Goal: Transaction & Acquisition: Purchase product/service

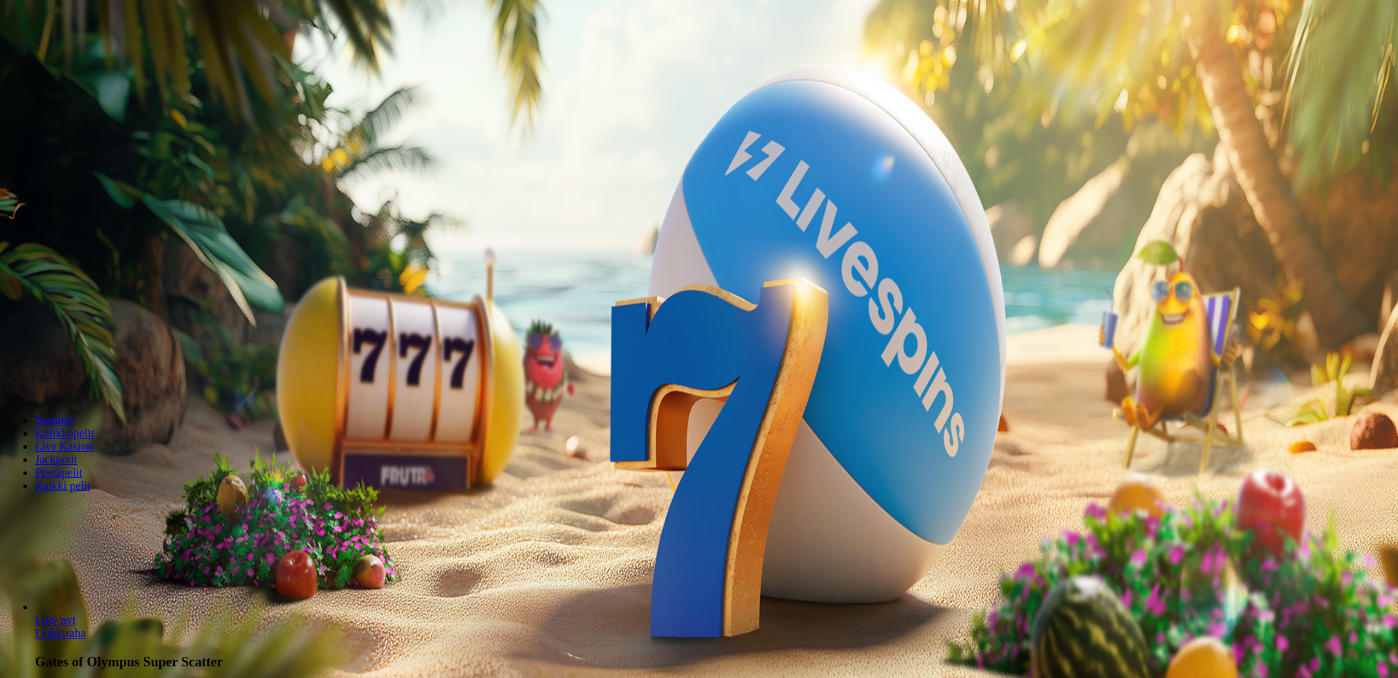
drag, startPoint x: 812, startPoint y: 328, endPoint x: 727, endPoint y: 326, distance: 85.4
click at [109, 333] on input "***" at bounding box center [58, 340] width 104 height 15
type input "**"
click at [77, 382] on span "Talleta ja pelaa" at bounding box center [44, 381] width 65 height 11
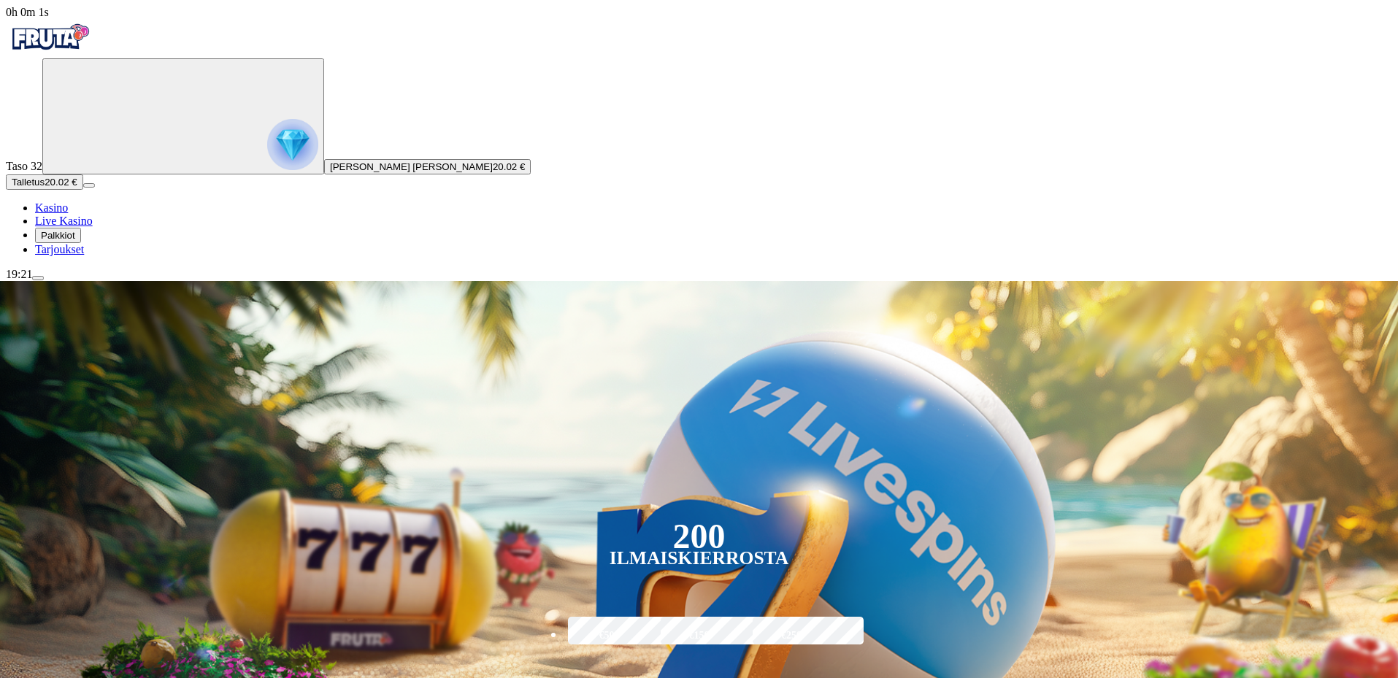
scroll to position [365, 0]
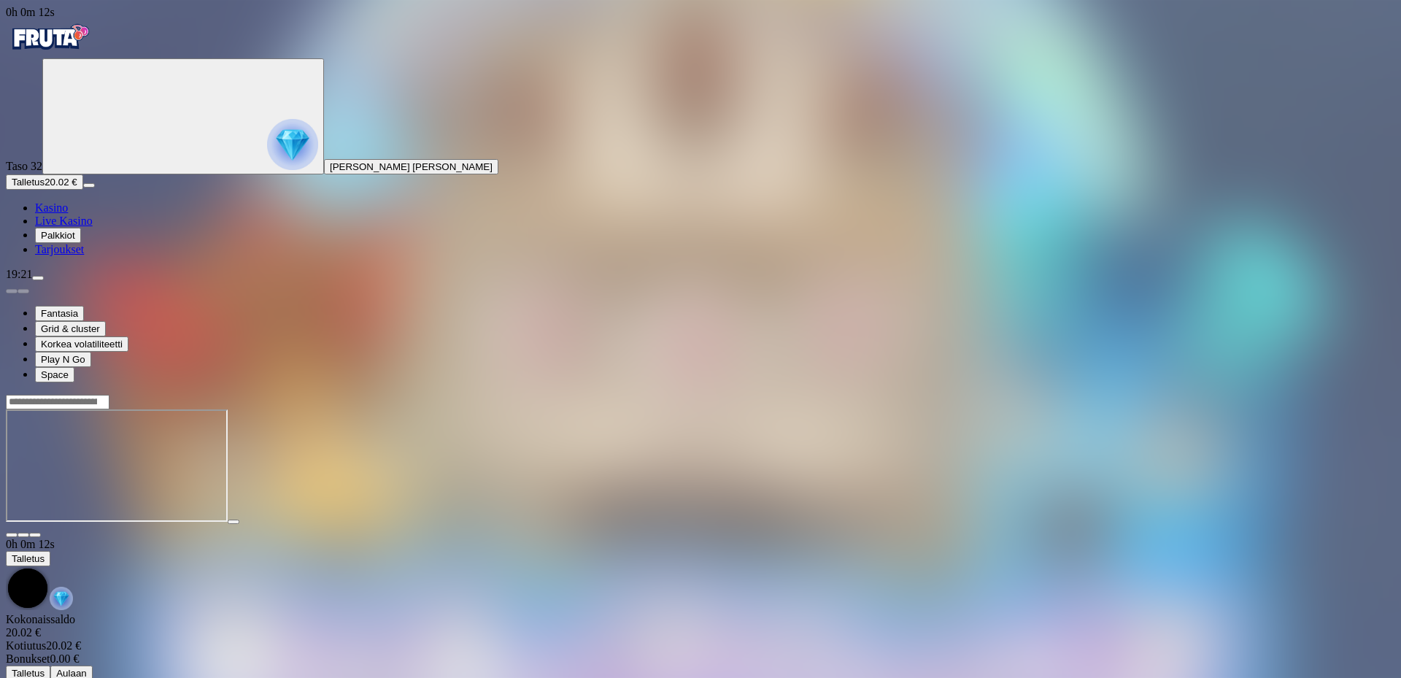
drag, startPoint x: 1294, startPoint y: 128, endPoint x: 1294, endPoint y: 216, distance: 88.3
click at [35, 535] on span "fullscreen icon" at bounding box center [35, 535] width 0 height 0
click at [93, 55] on img "Primary" at bounding box center [50, 37] width 88 height 36
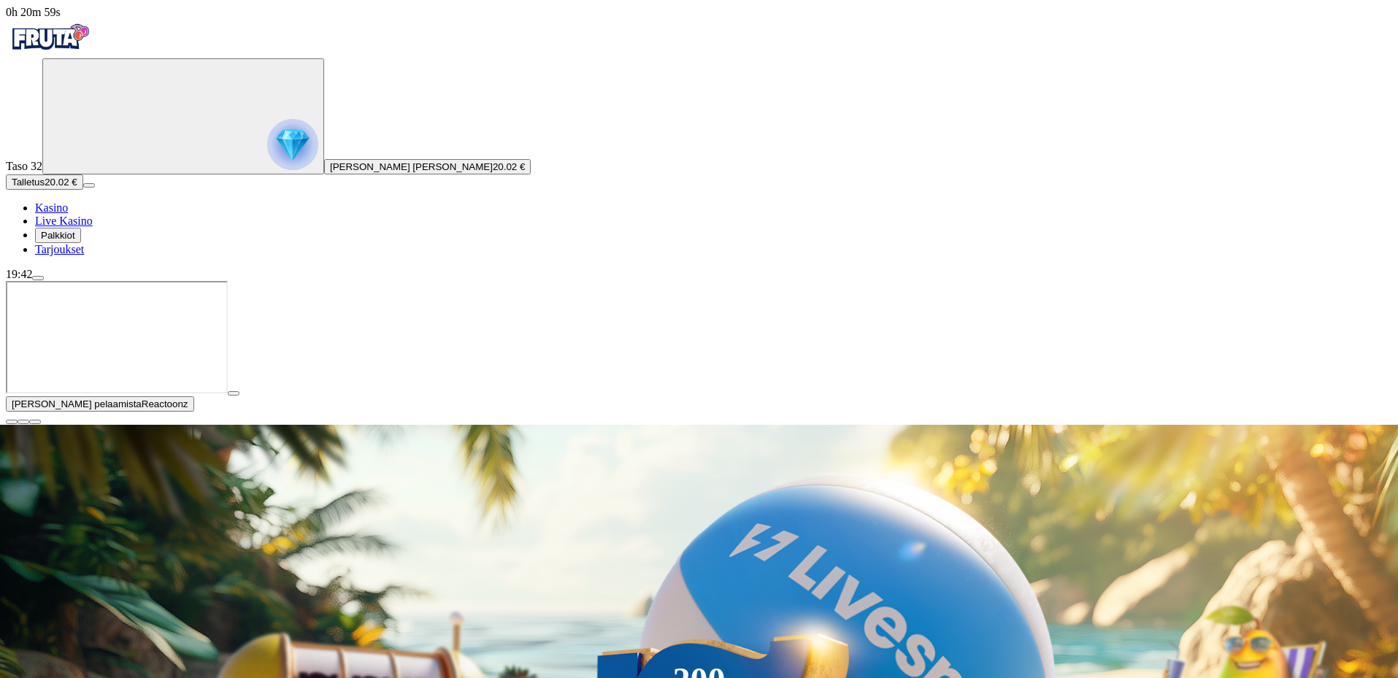
click at [12, 422] on span "close icon" at bounding box center [12, 422] width 0 height 0
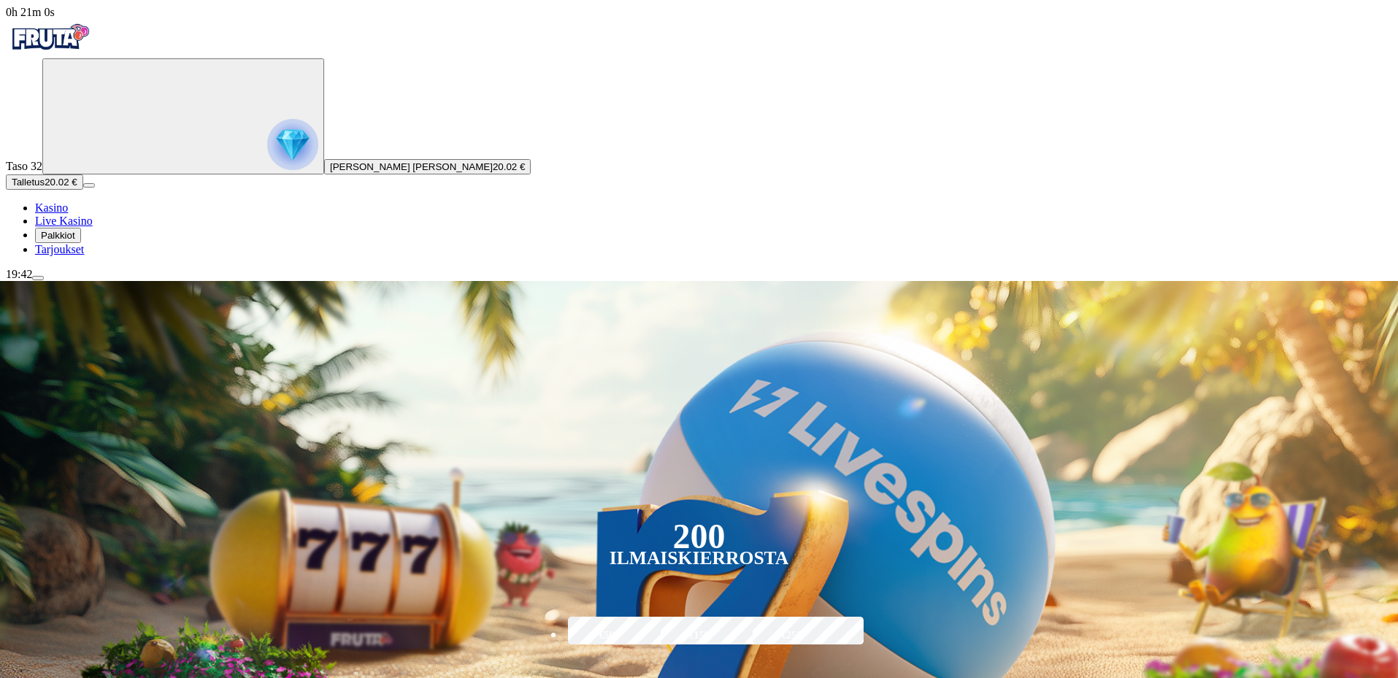
drag, startPoint x: 800, startPoint y: 333, endPoint x: 708, endPoint y: 323, distance: 92.5
click at [677, 669] on input "***" at bounding box center [619, 690] width 115 height 42
type input "**"
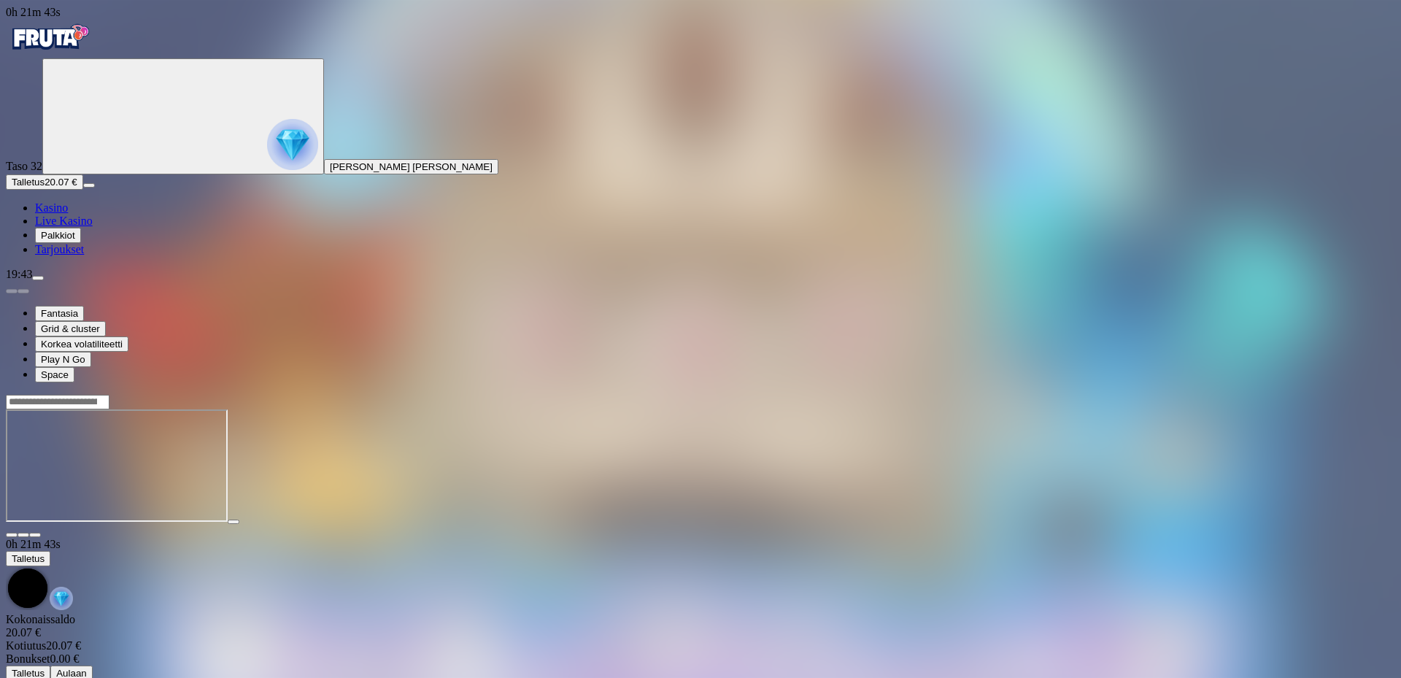
click at [35, 535] on span "fullscreen icon" at bounding box center [35, 535] width 0 height 0
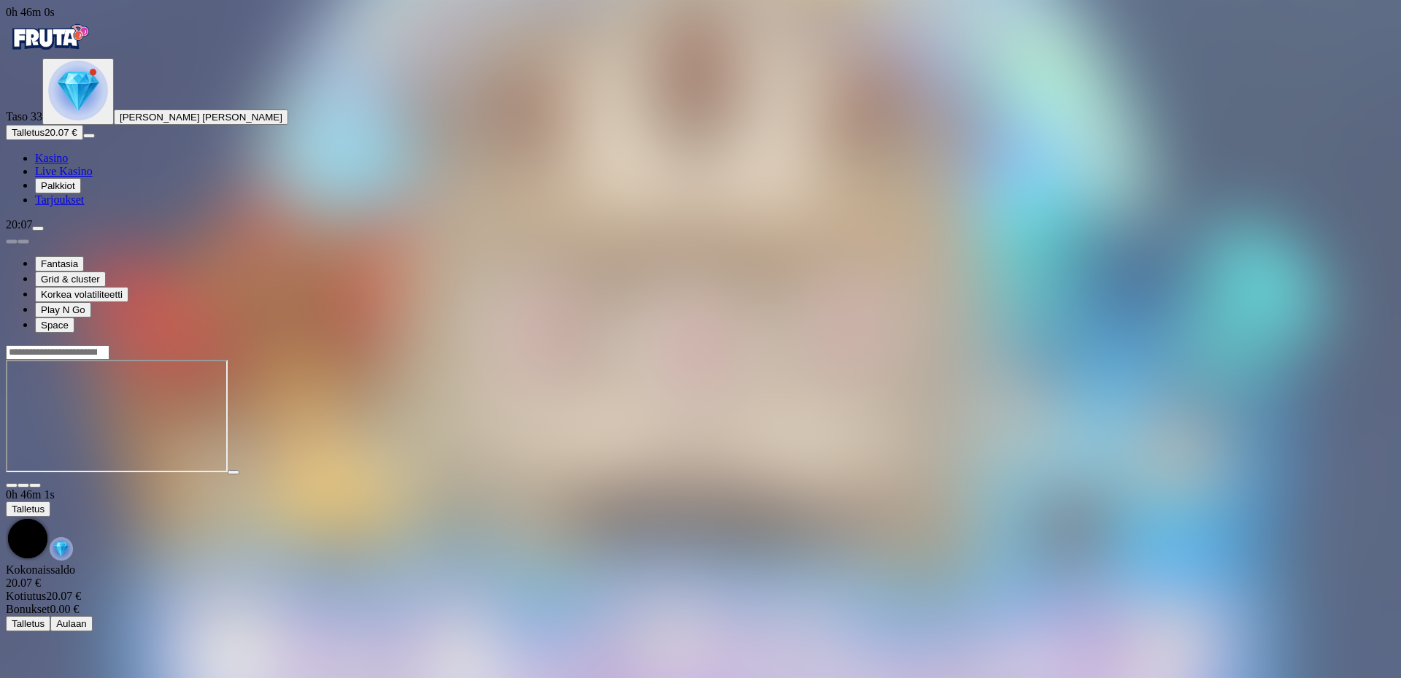
click at [69, 120] on img "Primary" at bounding box center [78, 91] width 60 height 60
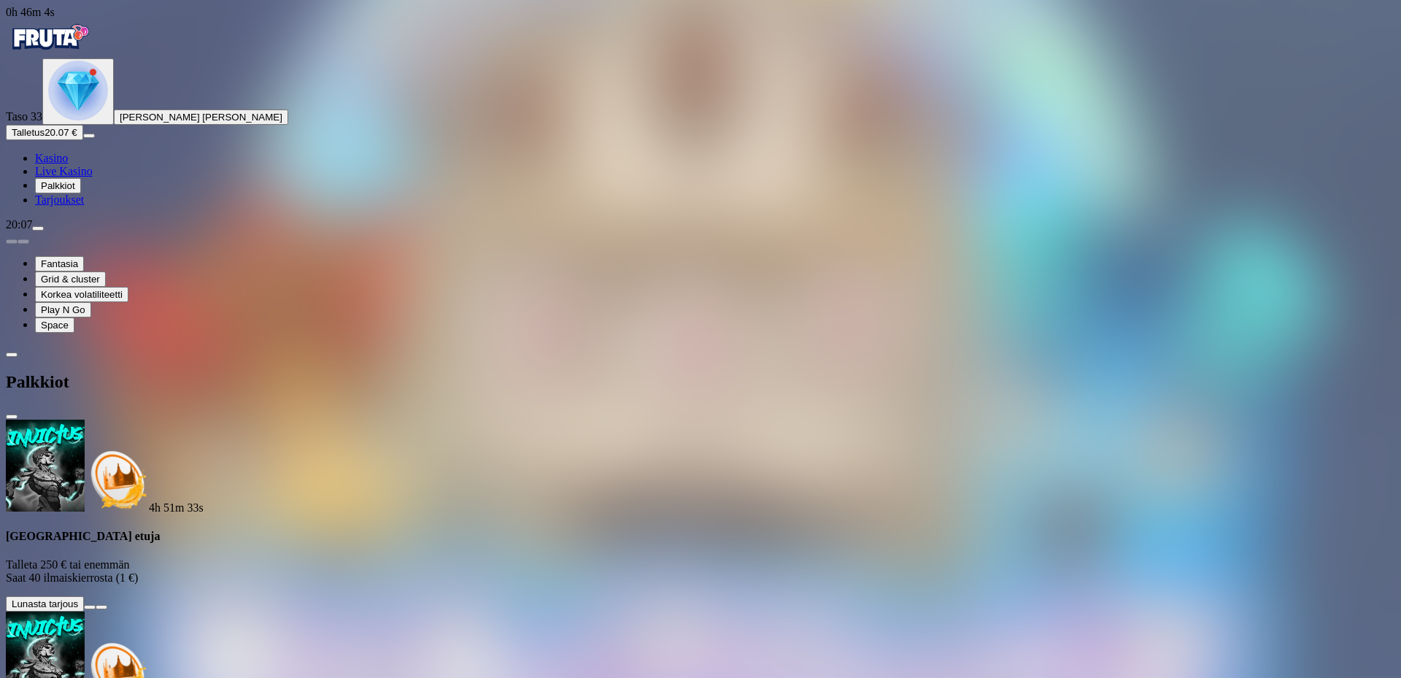
scroll to position [317, 0]
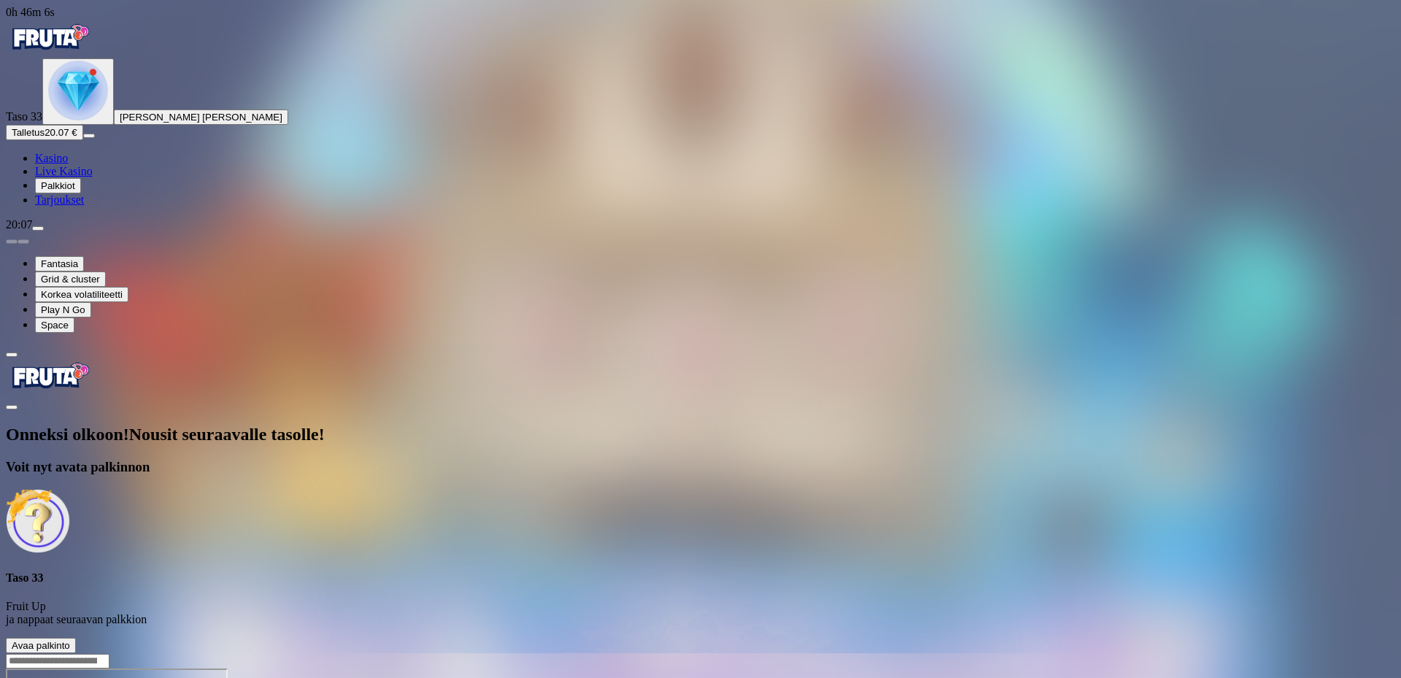
click at [70, 640] on span "Avaa palkinto" at bounding box center [41, 645] width 58 height 11
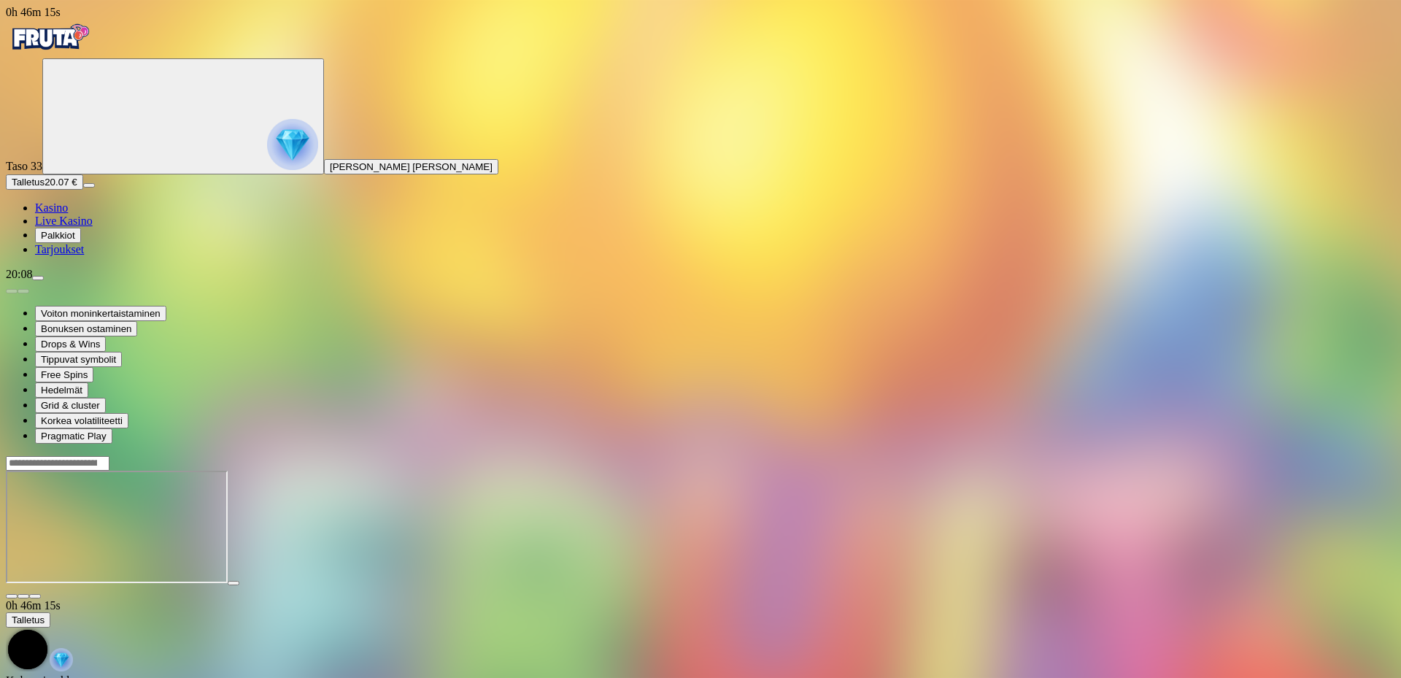
click at [35, 596] on span "fullscreen icon" at bounding box center [35, 596] width 0 height 0
click at [137, 56] on div "Primary" at bounding box center [701, 38] width 1390 height 39
click at [93, 54] on img "Primary" at bounding box center [50, 37] width 88 height 36
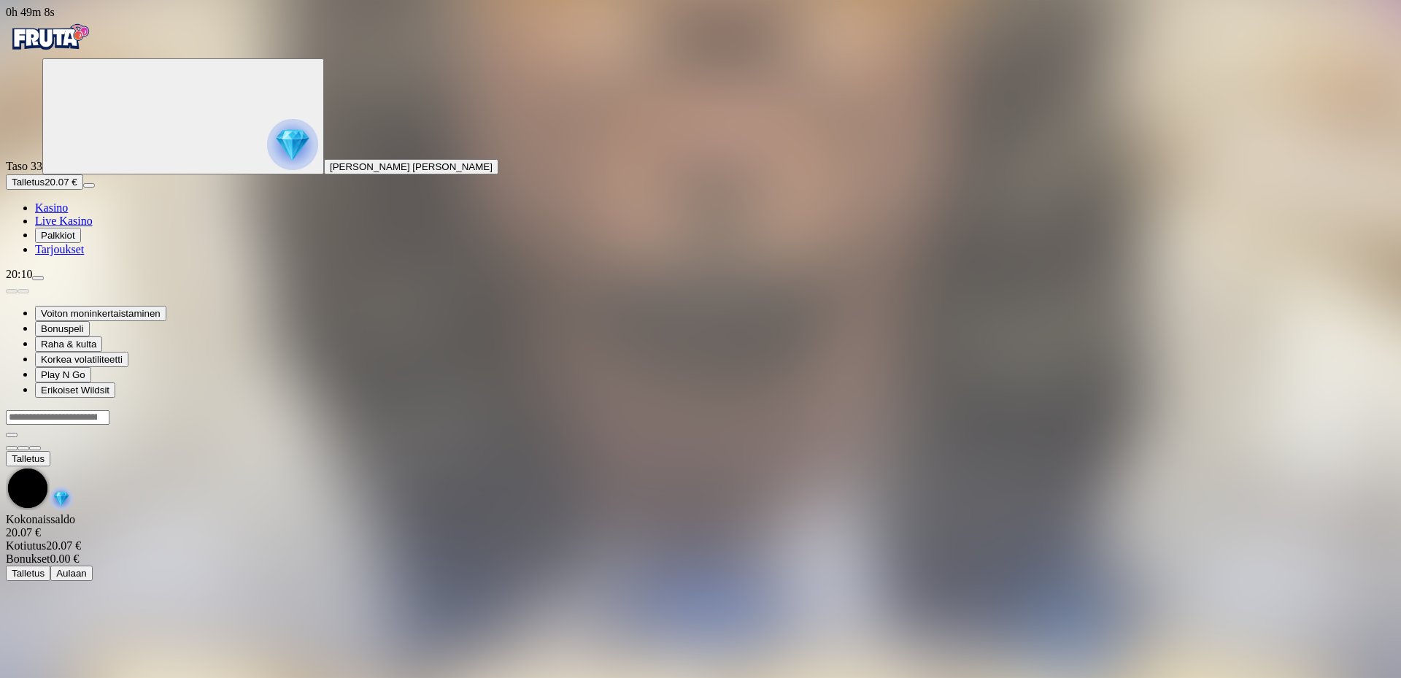
click at [258, 581] on div "0h 49m 8s Taso 33 Valtteri Veli Aukusti Setälä Talletus 20.07 € Kasino Live Kas…" at bounding box center [701, 293] width 1390 height 575
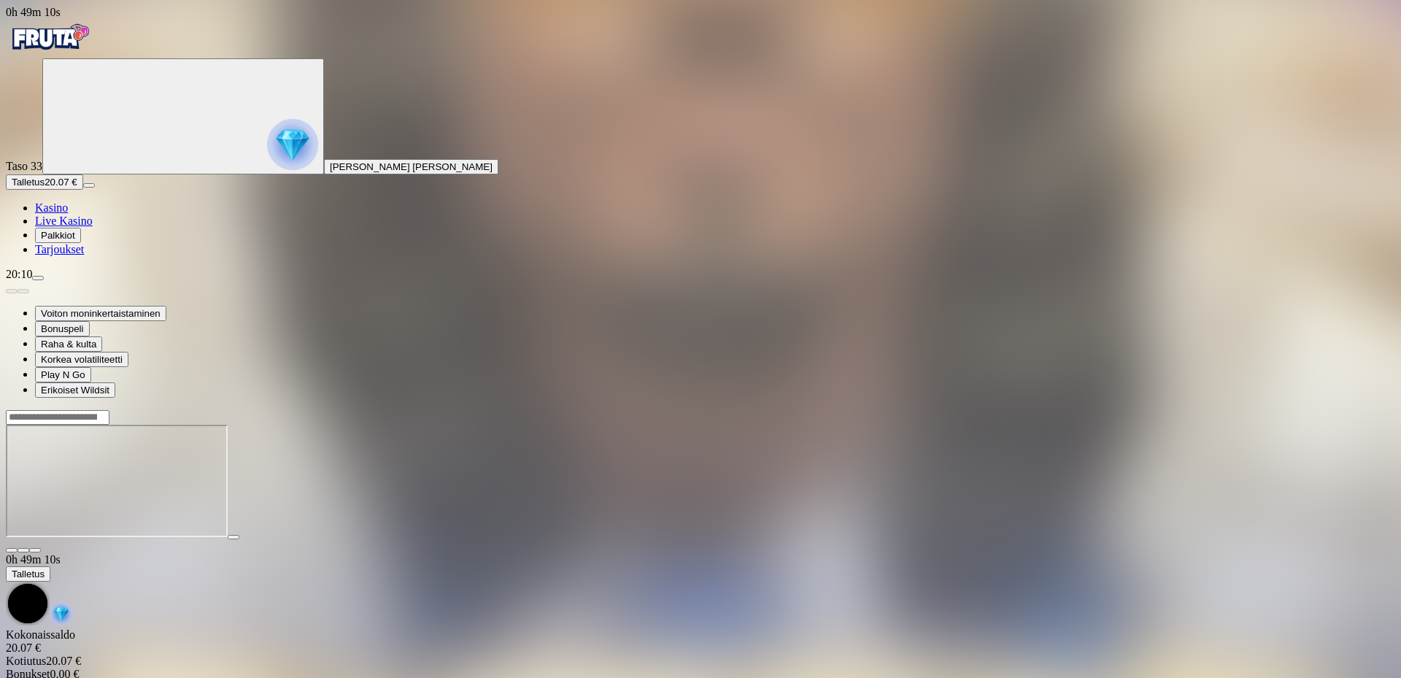
click at [41, 548] on button "button" at bounding box center [35, 550] width 12 height 4
click at [74, 55] on img "Primary" at bounding box center [50, 37] width 88 height 36
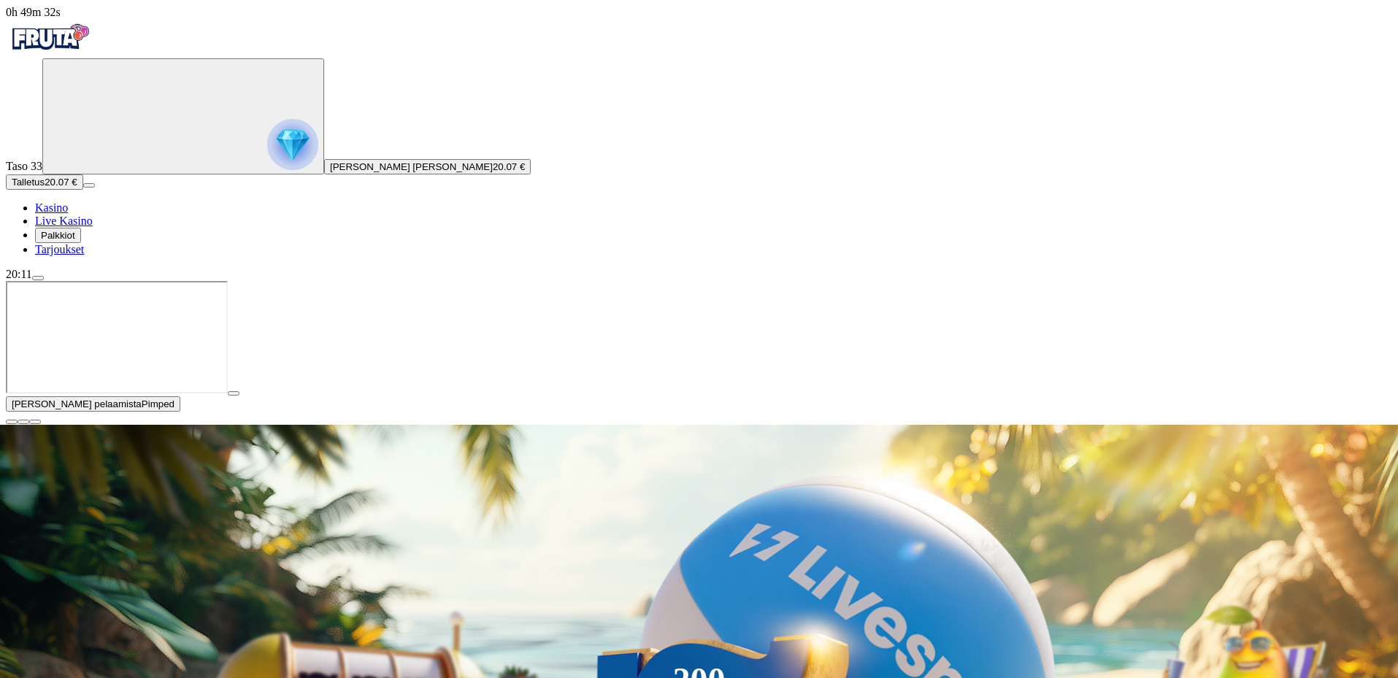
click at [12, 422] on span "close icon" at bounding box center [12, 422] width 0 height 0
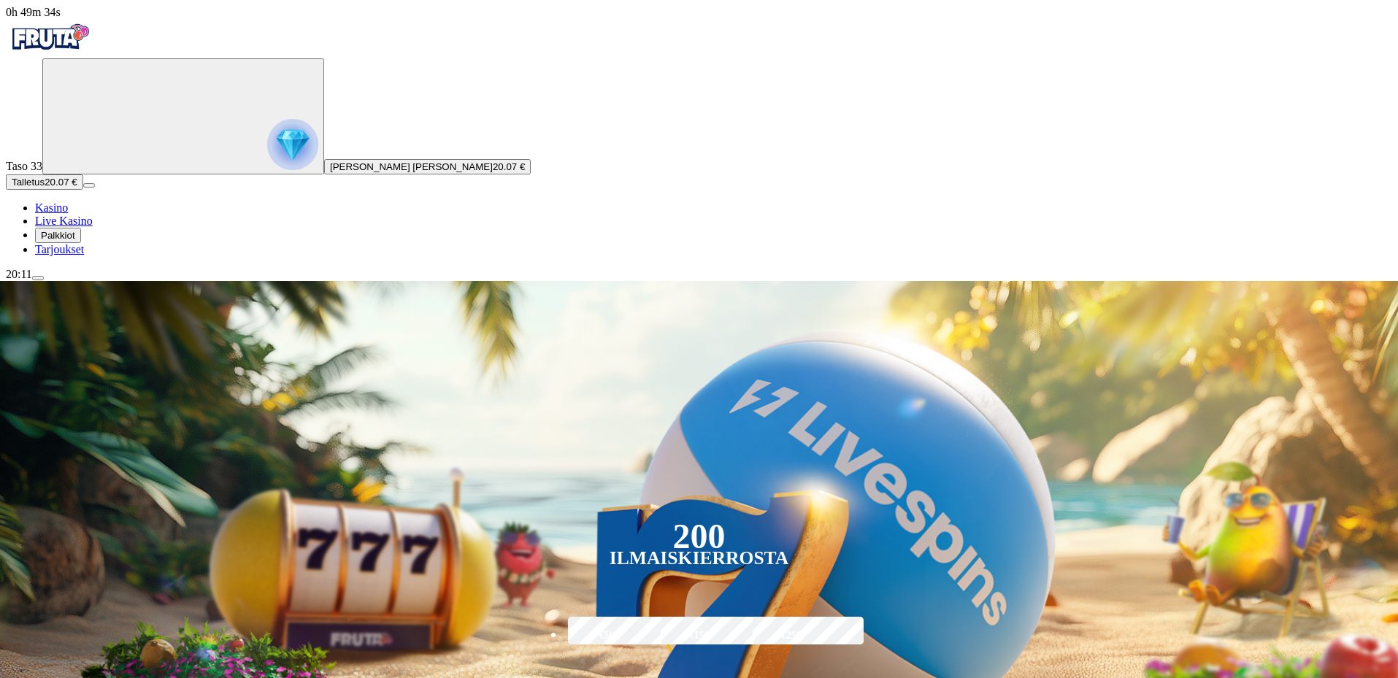
click at [75, 241] on span "Palkkiot" at bounding box center [58, 235] width 34 height 11
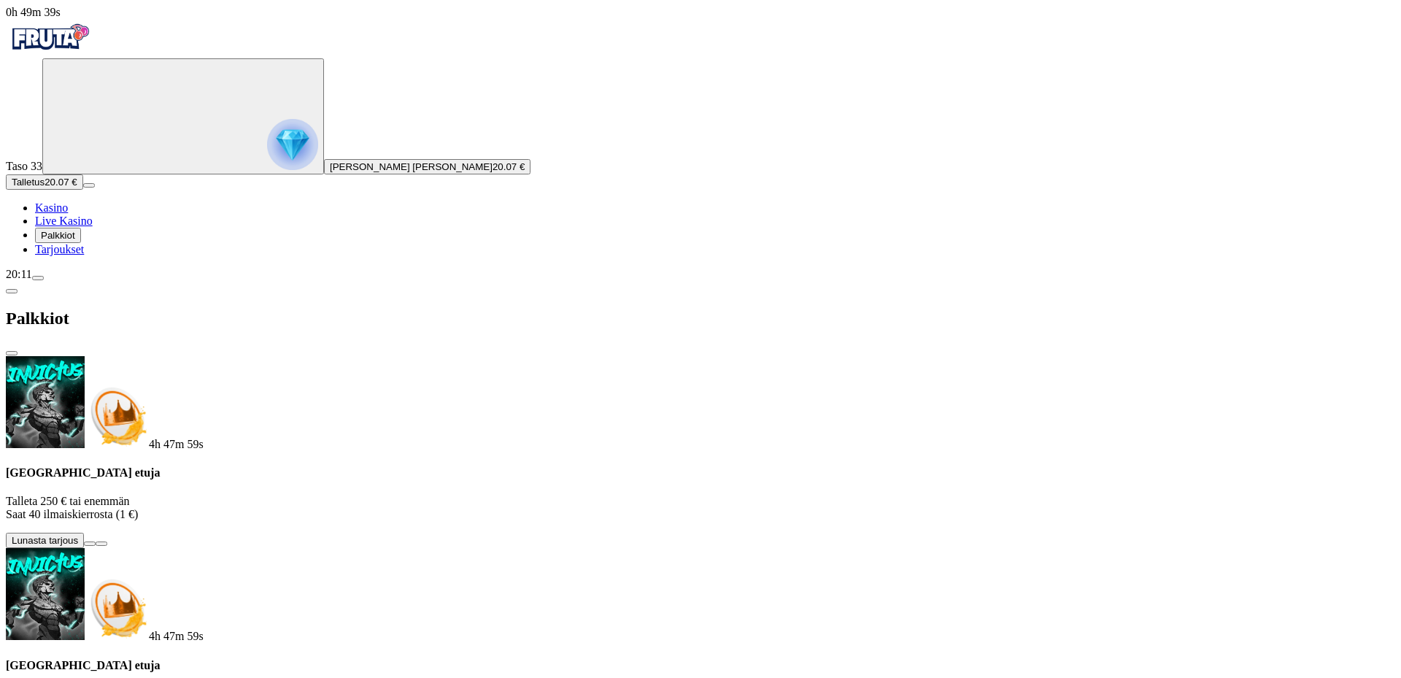
click at [12, 353] on span "close icon" at bounding box center [12, 353] width 0 height 0
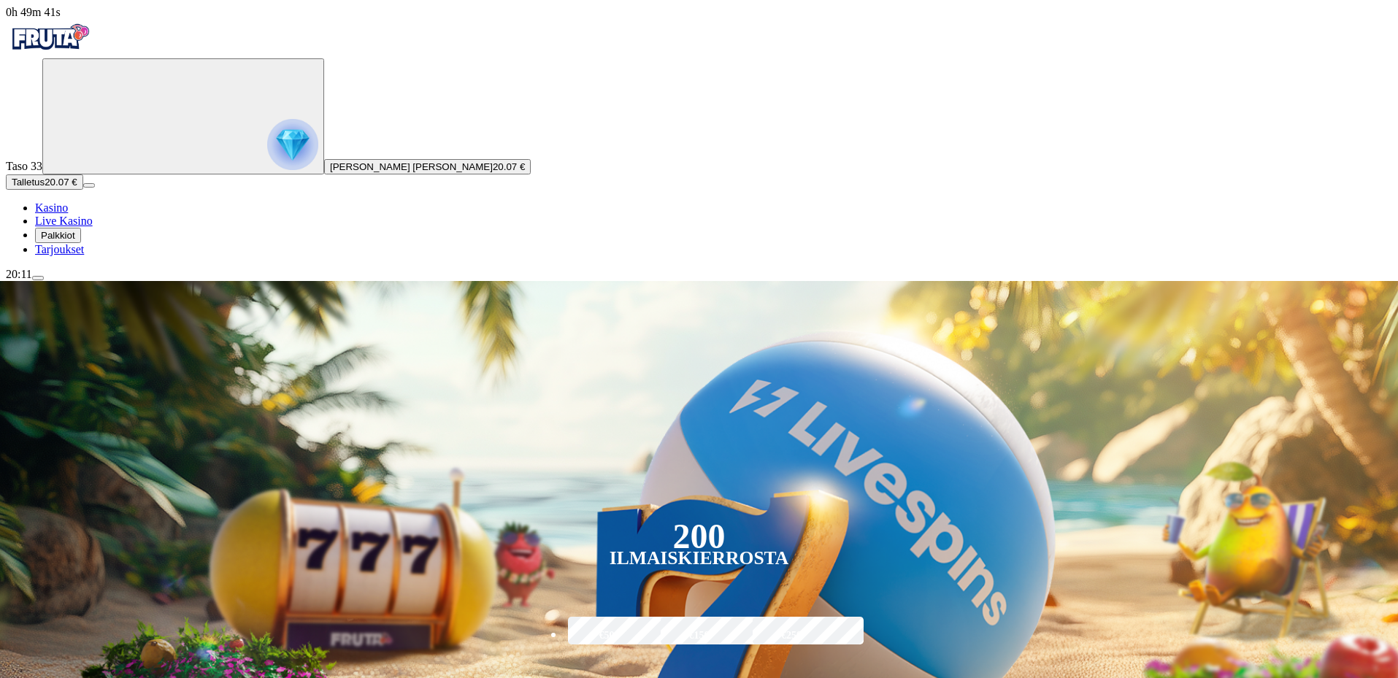
click at [267, 168] on img "Primary" at bounding box center [292, 144] width 51 height 51
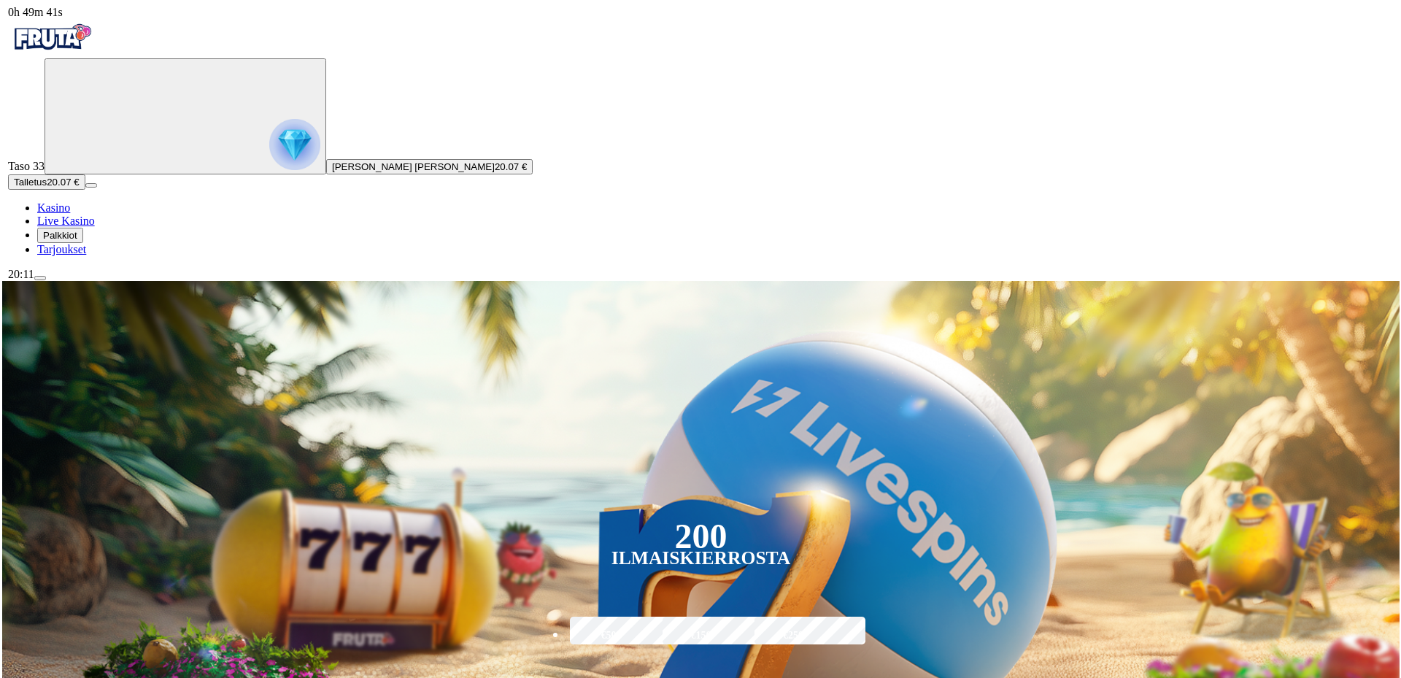
scroll to position [785, 0]
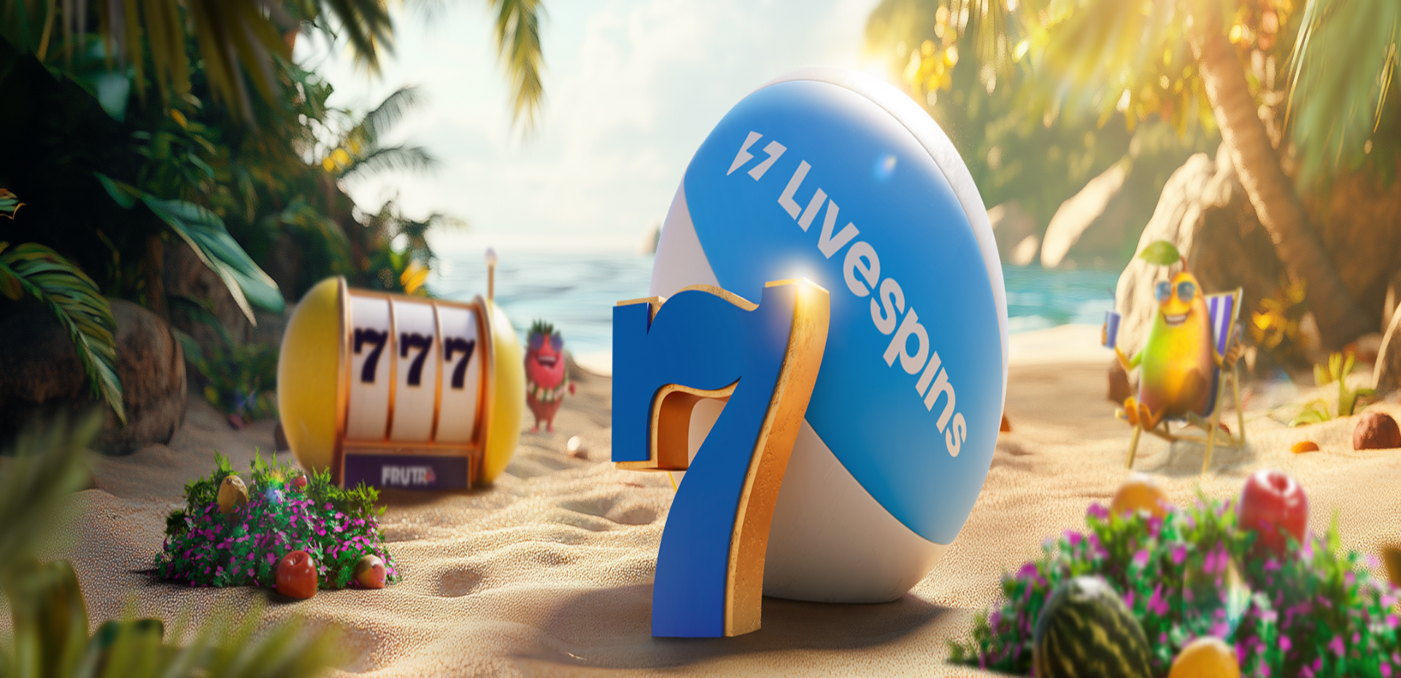
click at [109, 453] on span "0.00 €" at bounding box center [95, 458] width 27 height 11
click at [12, 353] on span "close icon" at bounding box center [12, 353] width 0 height 0
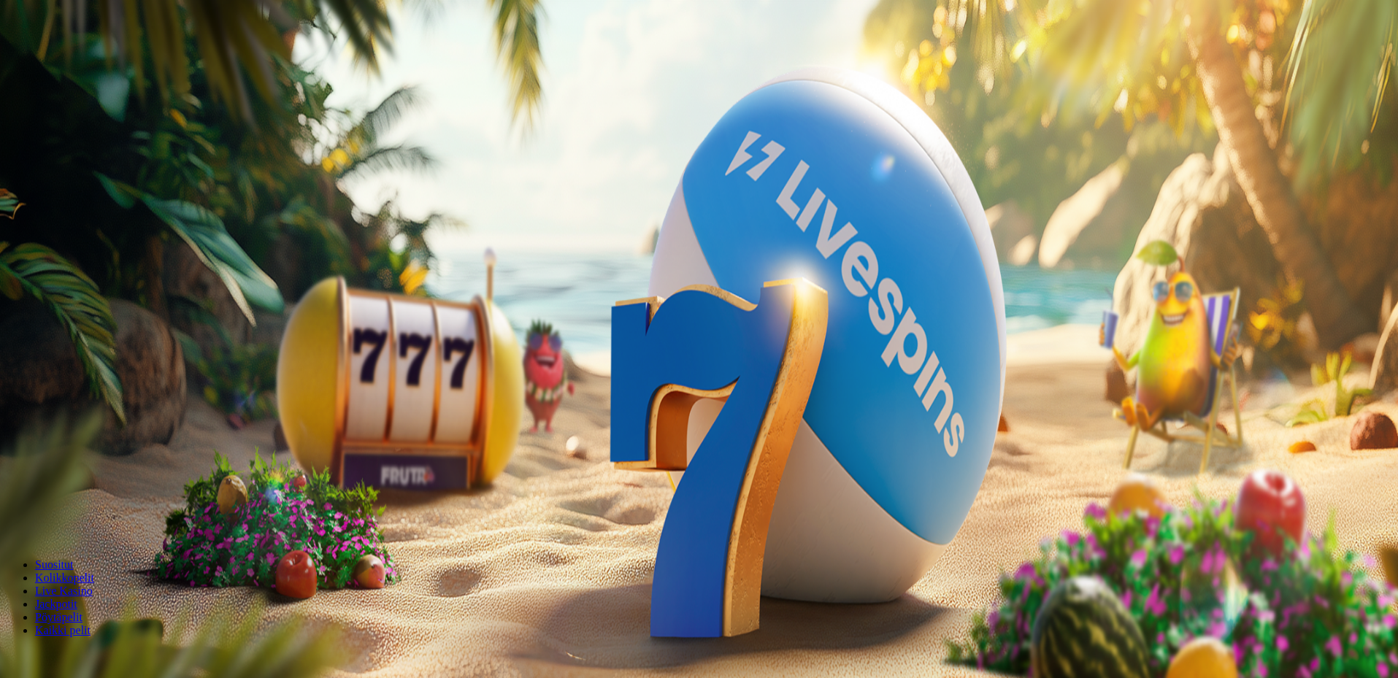
click at [109, 477] on input "***" at bounding box center [58, 484] width 104 height 15
type input "**"
click at [77, 520] on span "Talleta ja pelaa" at bounding box center [44, 525] width 65 height 11
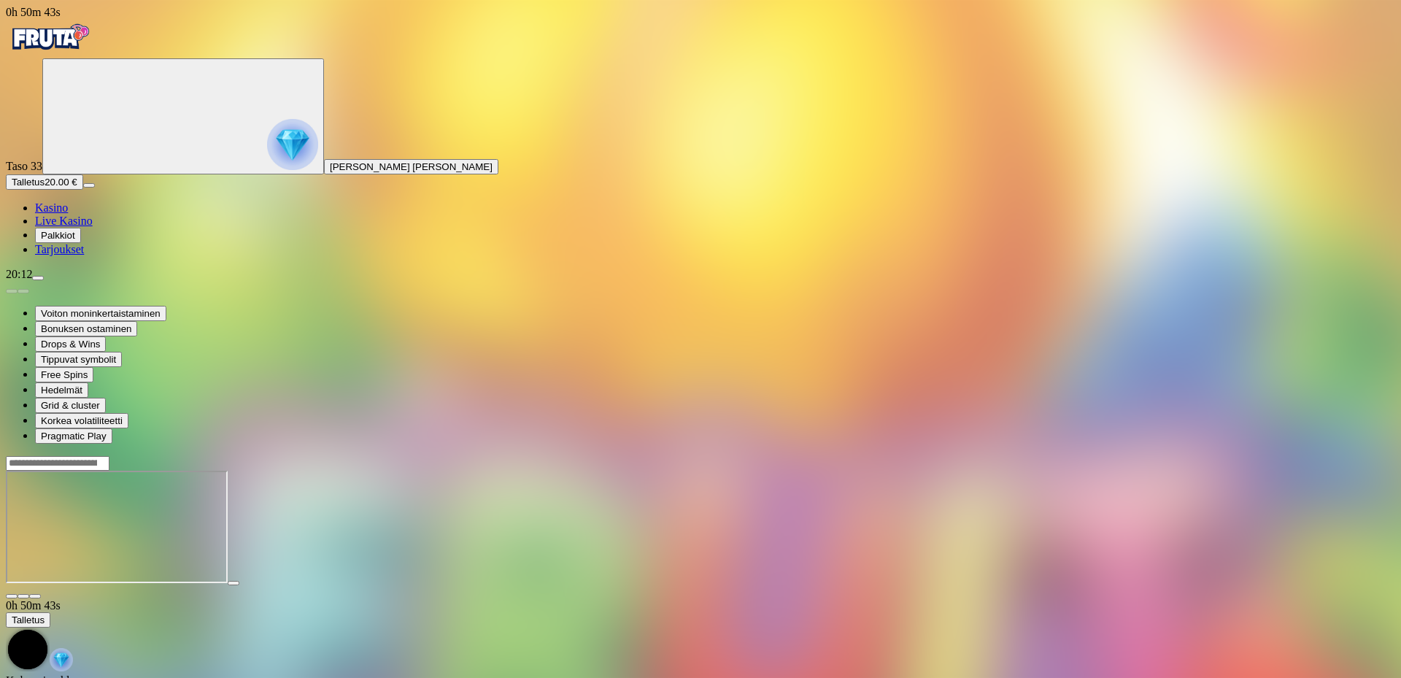
click at [41, 594] on button "button" at bounding box center [35, 596] width 12 height 4
click at [117, 170] on icon "Primary" at bounding box center [157, 115] width 219 height 109
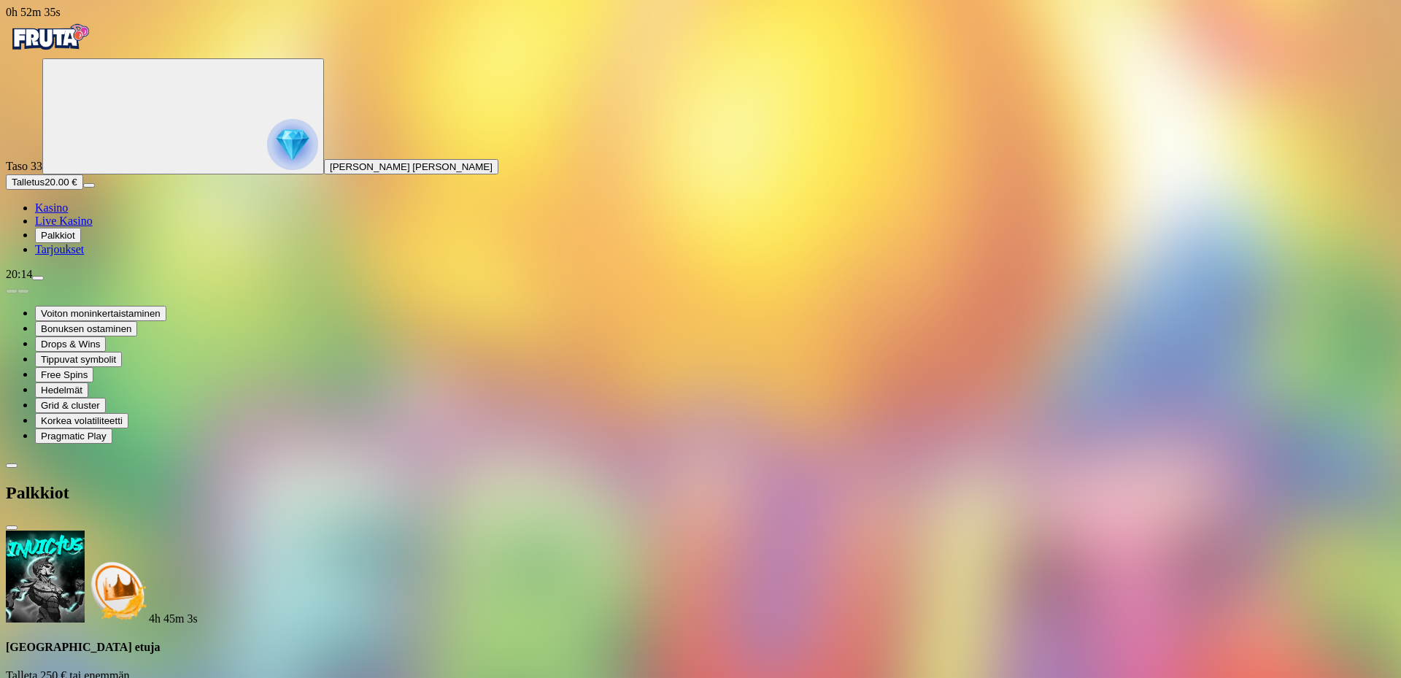
scroll to position [198, 0]
click at [45, 188] on span "Talletus" at bounding box center [28, 182] width 33 height 11
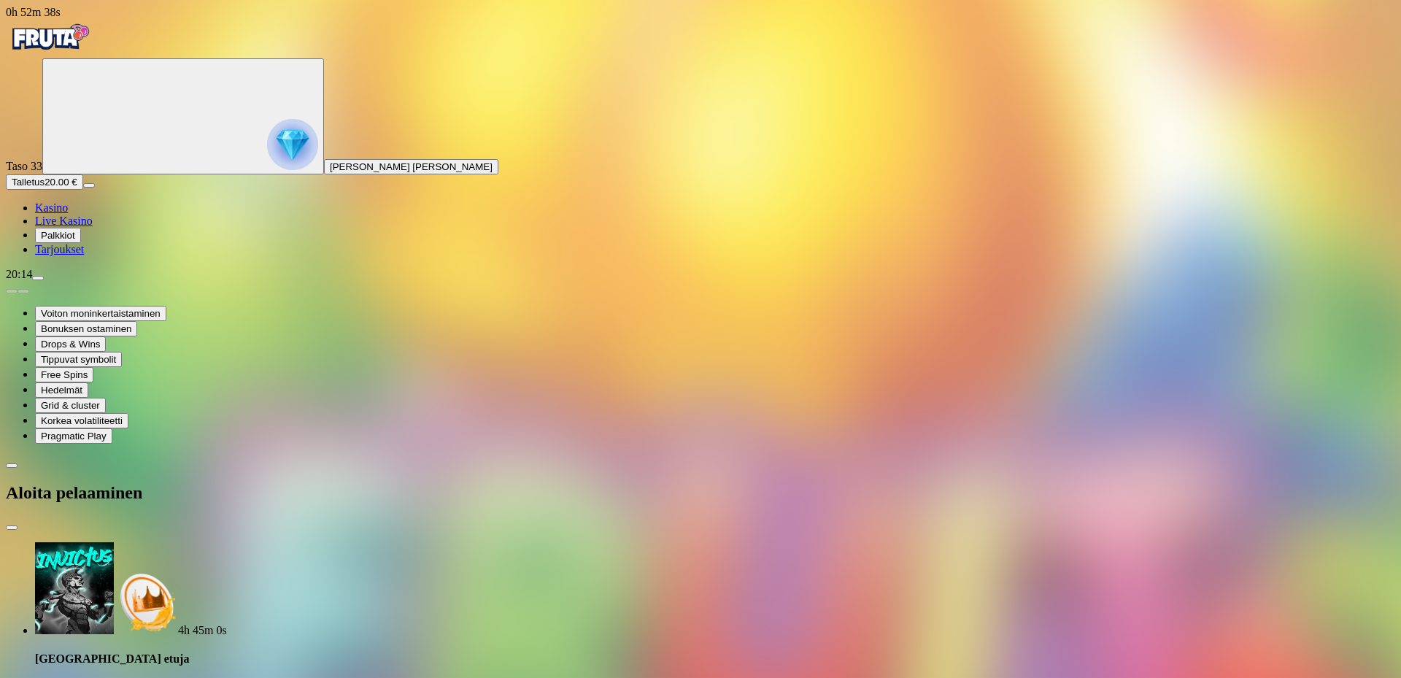
drag, startPoint x: 218, startPoint y: 303, endPoint x: 186, endPoint y: 305, distance: 31.5
type input "**"
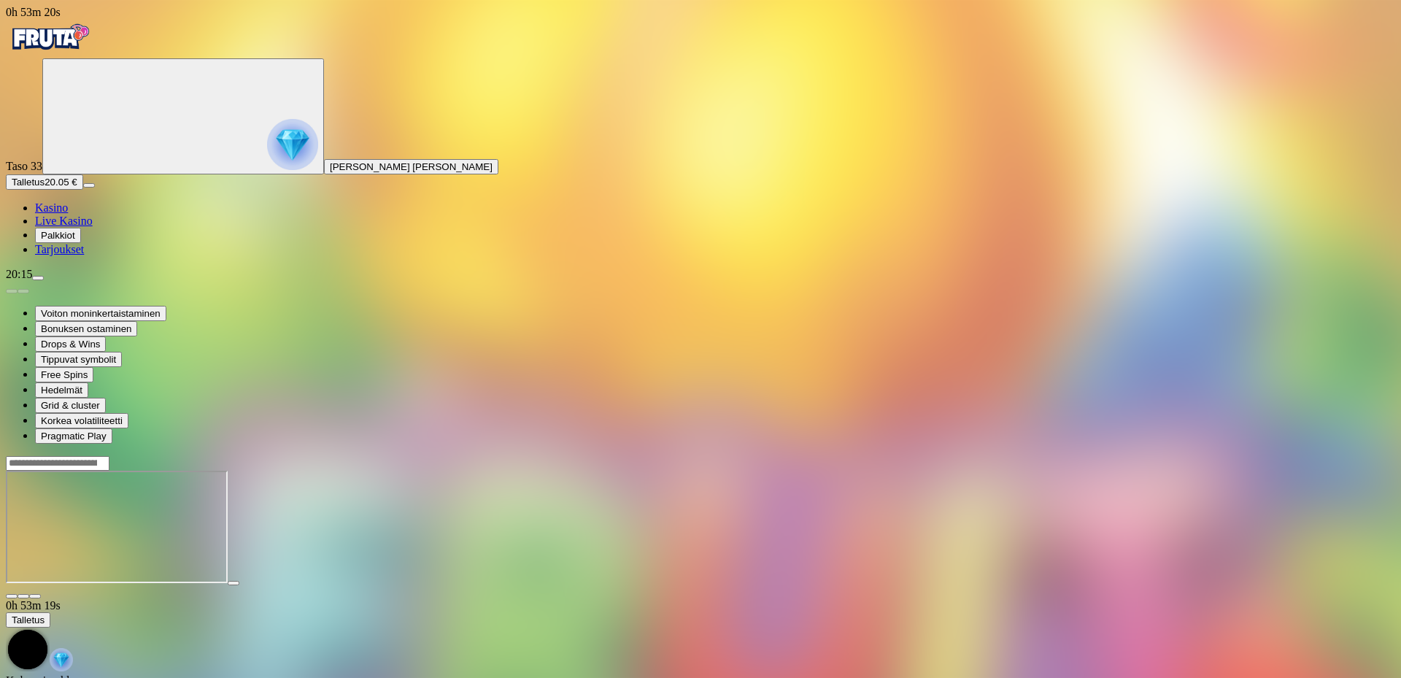
click at [35, 596] on span "fullscreen icon" at bounding box center [35, 596] width 0 height 0
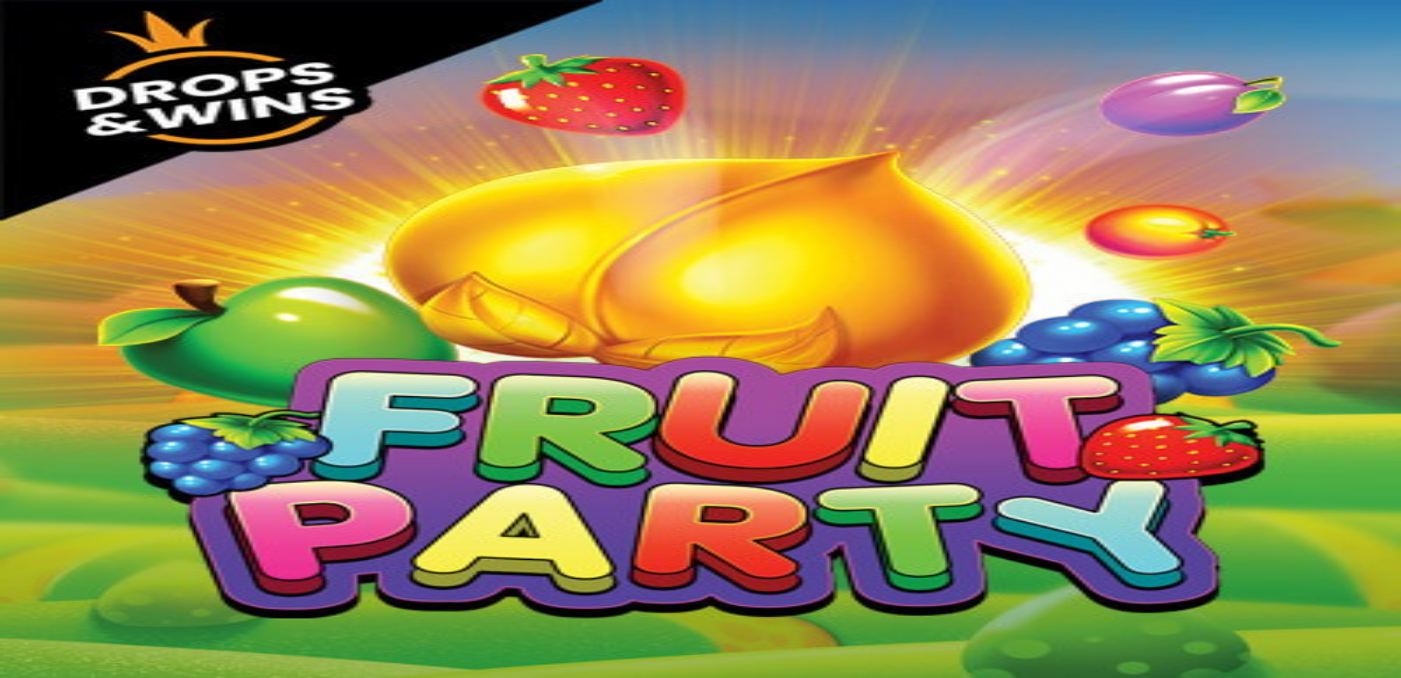
drag, startPoint x: 1296, startPoint y: 131, endPoint x: 1296, endPoint y: 219, distance: 88.3
click at [35, 596] on span "fullscreen icon" at bounding box center [35, 596] width 0 height 0
click at [83, 190] on button "Talletus 20.05 €" at bounding box center [44, 181] width 77 height 15
click at [178, 570] on img at bounding box center [146, 602] width 64 height 64
drag, startPoint x: 280, startPoint y: 294, endPoint x: 149, endPoint y: 303, distance: 130.9
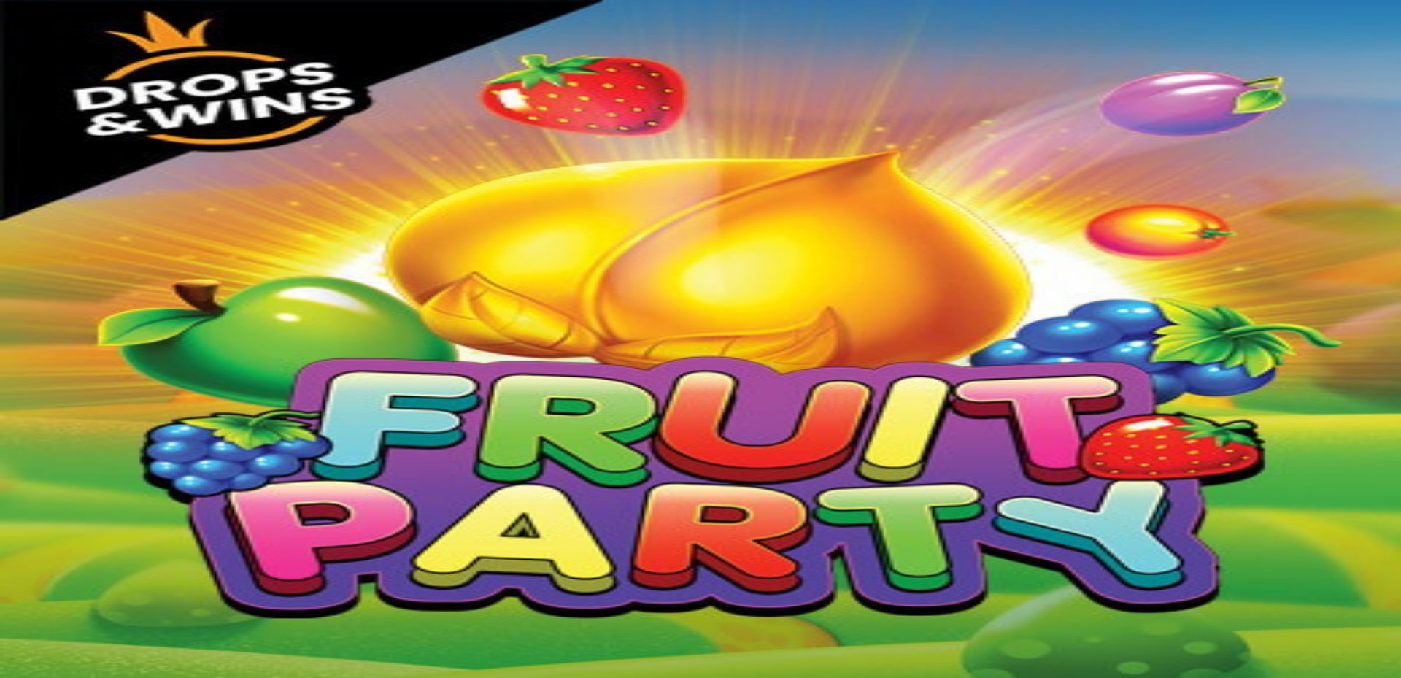
type input "**"
click at [727, 646] on div at bounding box center [701, 646] width 1390 height 0
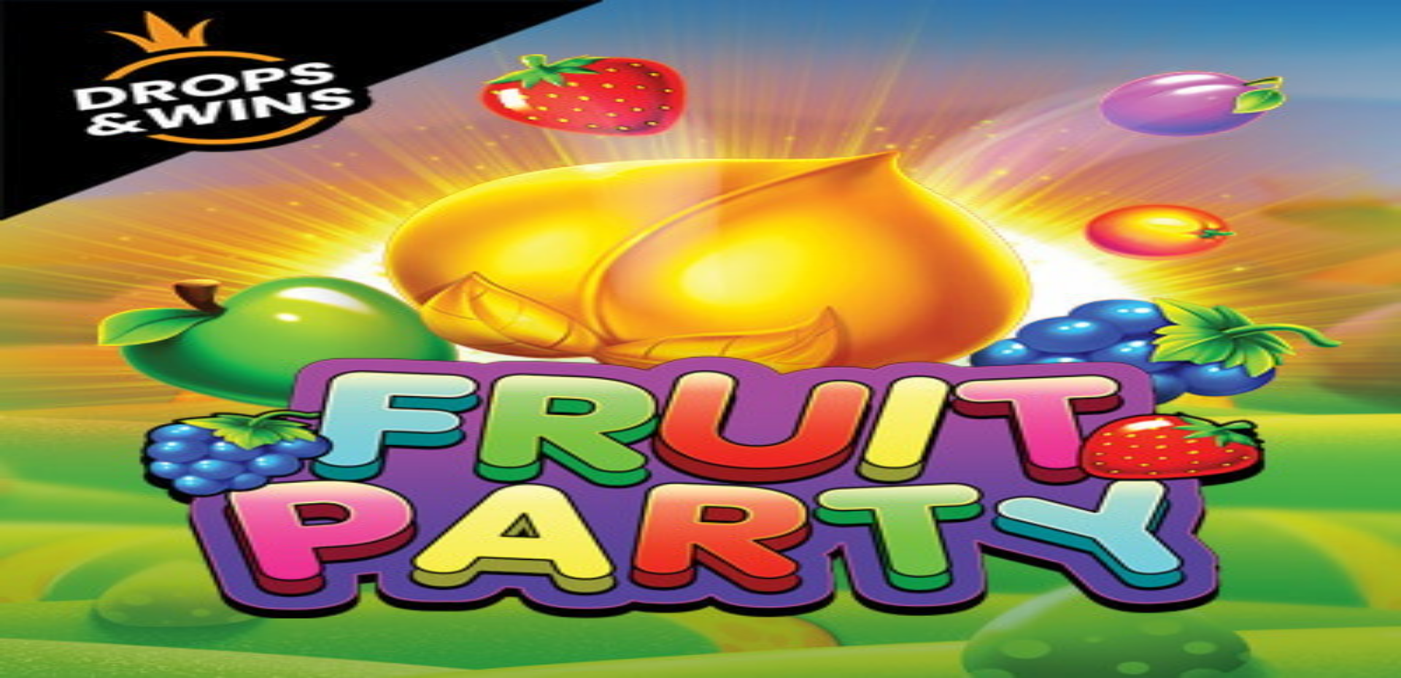
click at [35, 583] on span "fullscreen icon" at bounding box center [35, 583] width 0 height 0
click at [45, 55] on img "Primary" at bounding box center [50, 37] width 88 height 36
click at [51, 53] on img "Primary" at bounding box center [50, 37] width 88 height 36
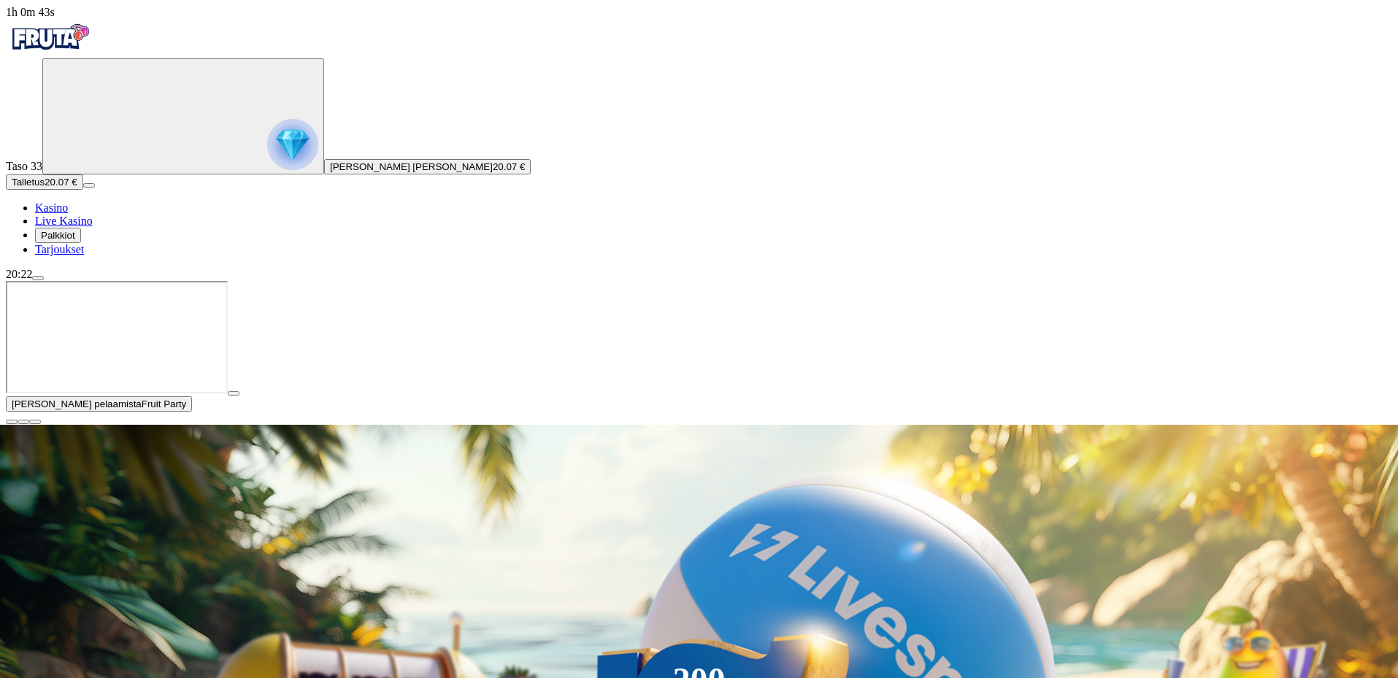
click at [12, 422] on span "close icon" at bounding box center [12, 422] width 0 height 0
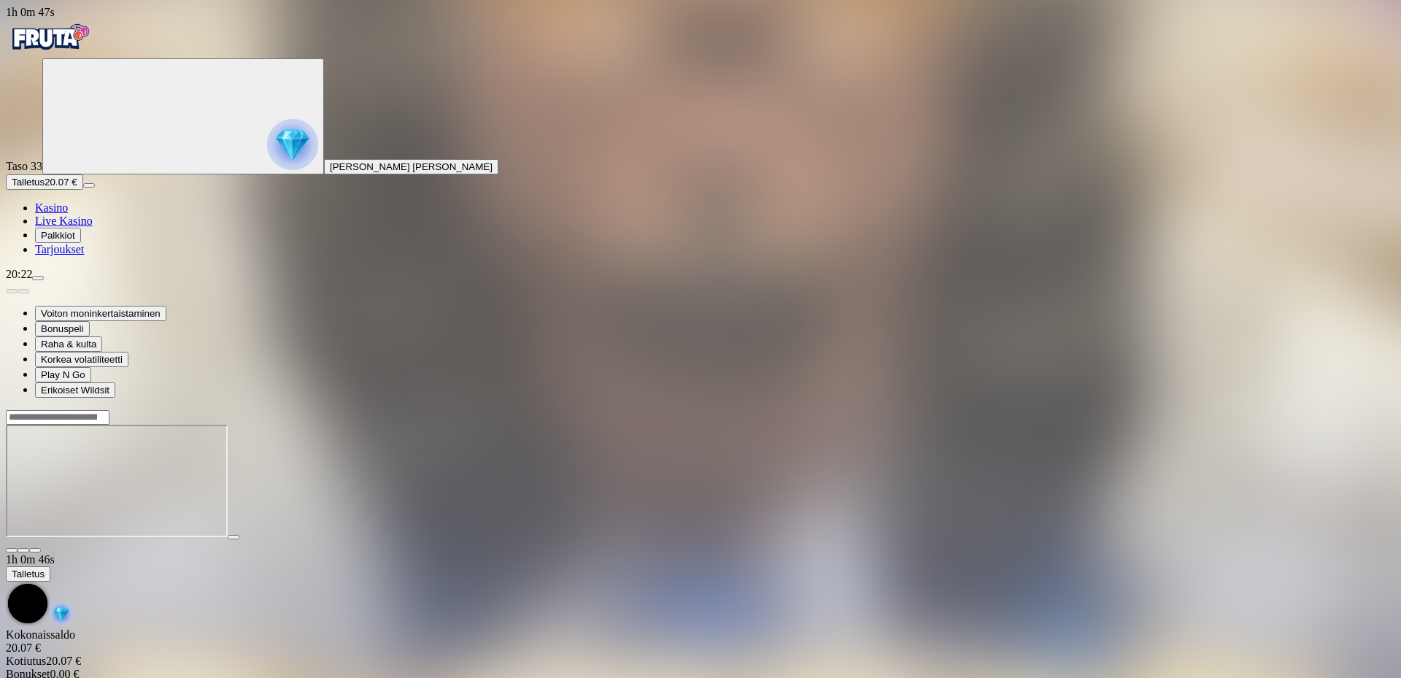
click at [35, 550] on span "fullscreen icon" at bounding box center [35, 550] width 0 height 0
